Goal: Task Accomplishment & Management: Manage account settings

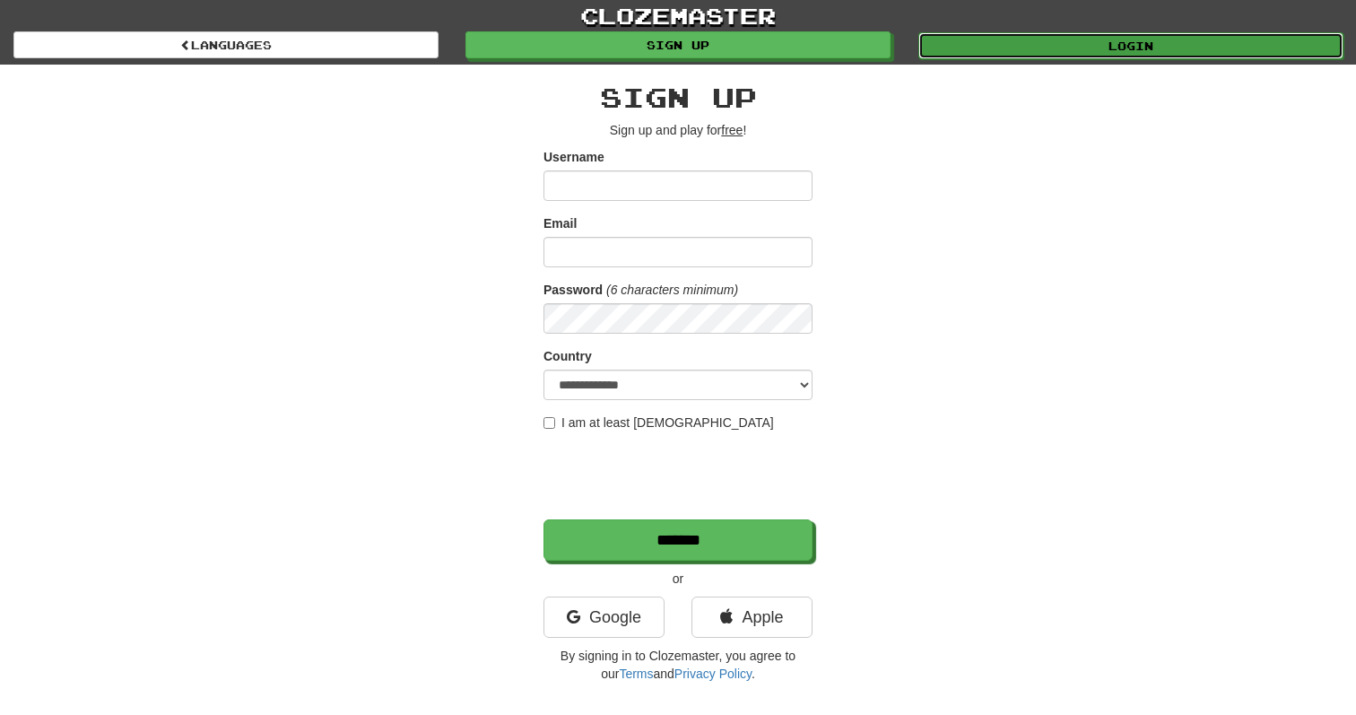
click at [1036, 37] on link "Login" at bounding box center [1130, 45] width 425 height 27
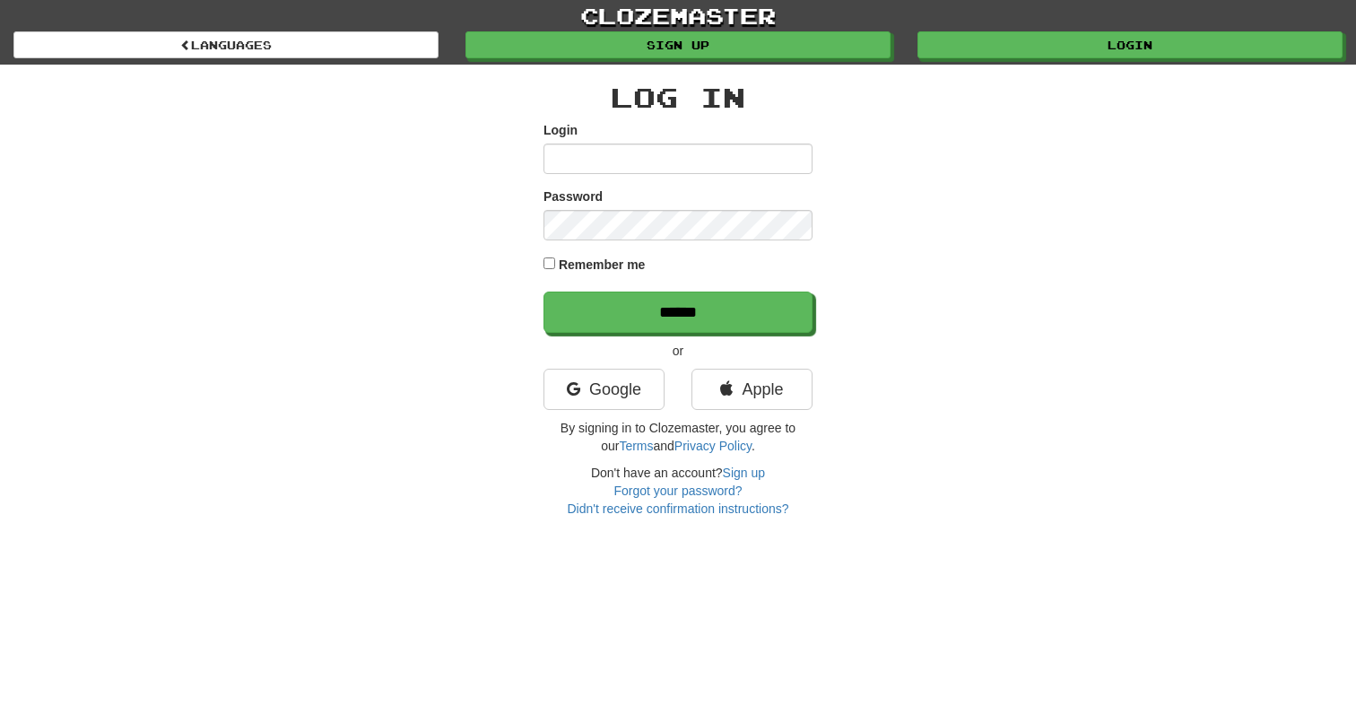
click at [669, 166] on input "Login" at bounding box center [677, 158] width 269 height 30
click at [590, 398] on link "Google" at bounding box center [603, 389] width 121 height 41
